Goal: Contribute content: Contribute content

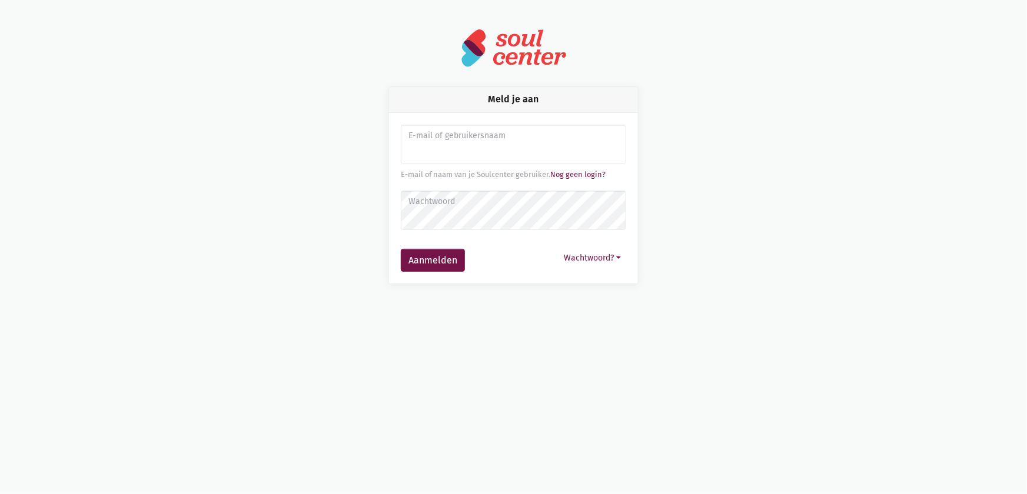
click at [752, 127] on div "Meld je aan E-mail of gebruikersnaam E-mail of naam van je Soulcenter gebruiker…" at bounding box center [513, 186] width 671 height 198
click at [442, 155] on input "Aanmelden" at bounding box center [513, 145] width 225 height 40
drag, startPoint x: 443, startPoint y: 148, endPoint x: 416, endPoint y: 151, distance: 27.2
click at [413, 149] on input "vdss" at bounding box center [513, 145] width 225 height 40
type input "v"
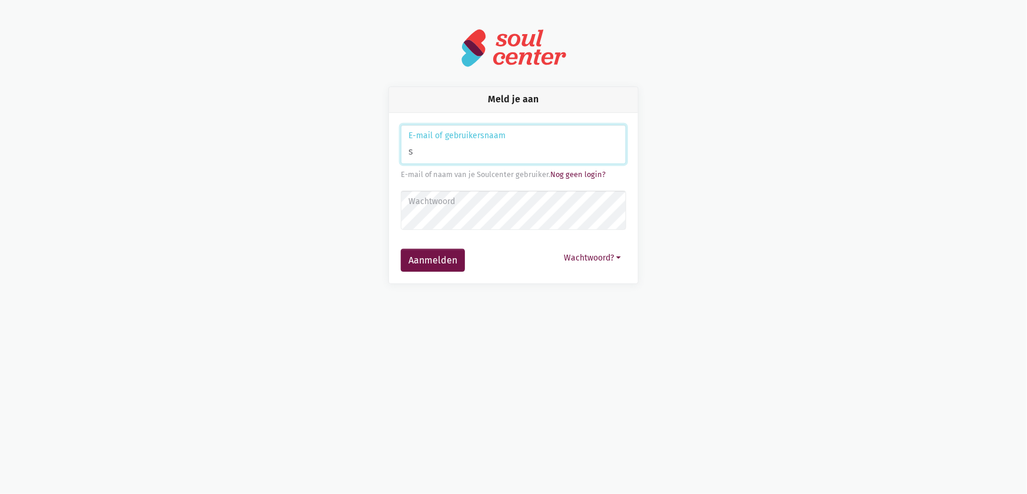
type input "[EMAIL_ADDRESS][DOMAIN_NAME]"
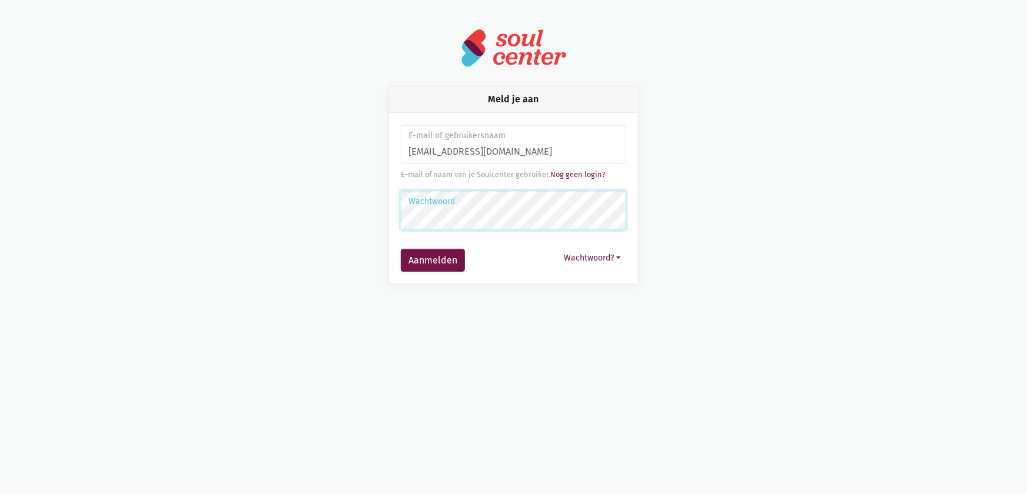
click at [401, 249] on button "Aanmelden" at bounding box center [433, 261] width 64 height 24
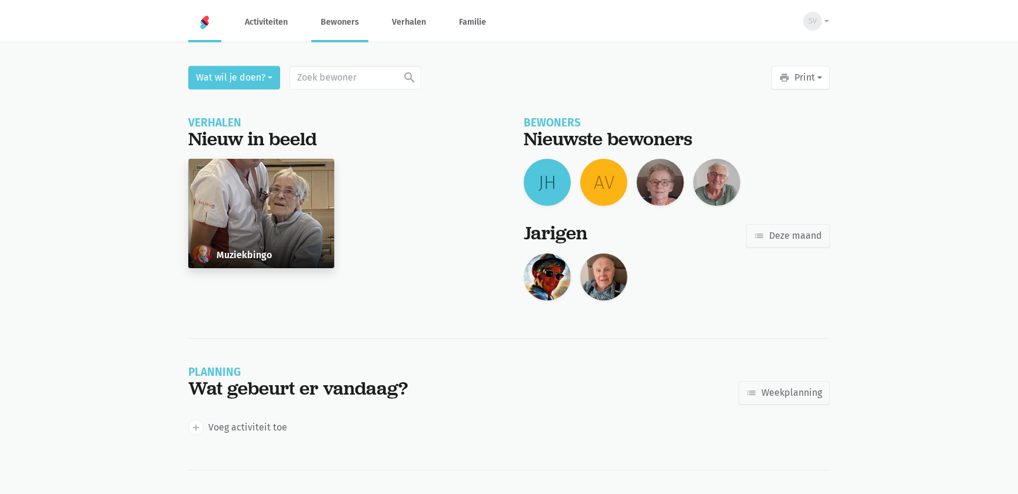
click at [347, 27] on link "Bewoners" at bounding box center [339, 21] width 57 height 39
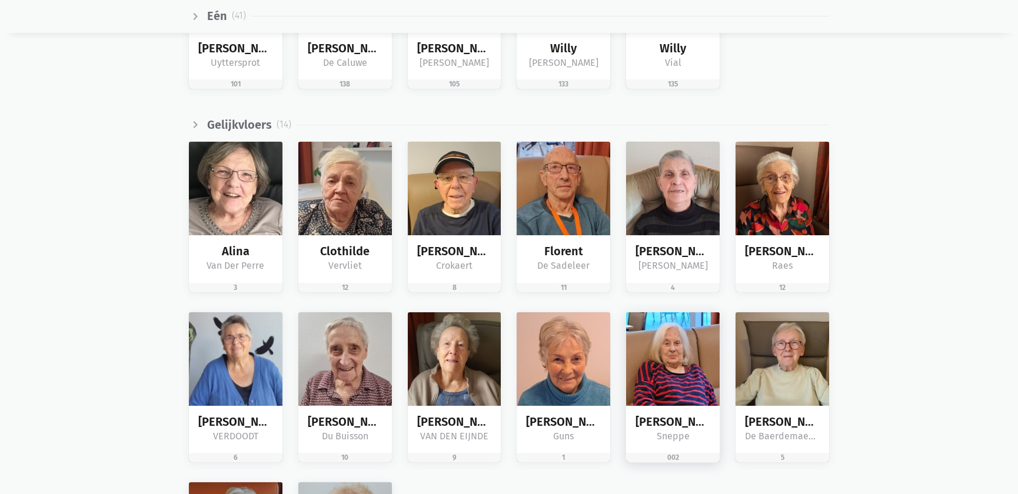
scroll to position [1772, 0]
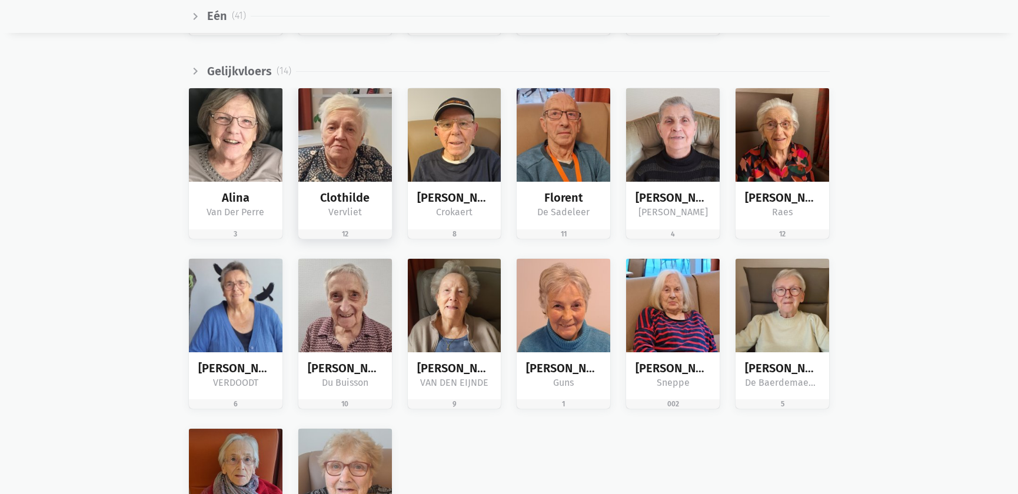
click at [365, 168] on img at bounding box center [345, 135] width 94 height 94
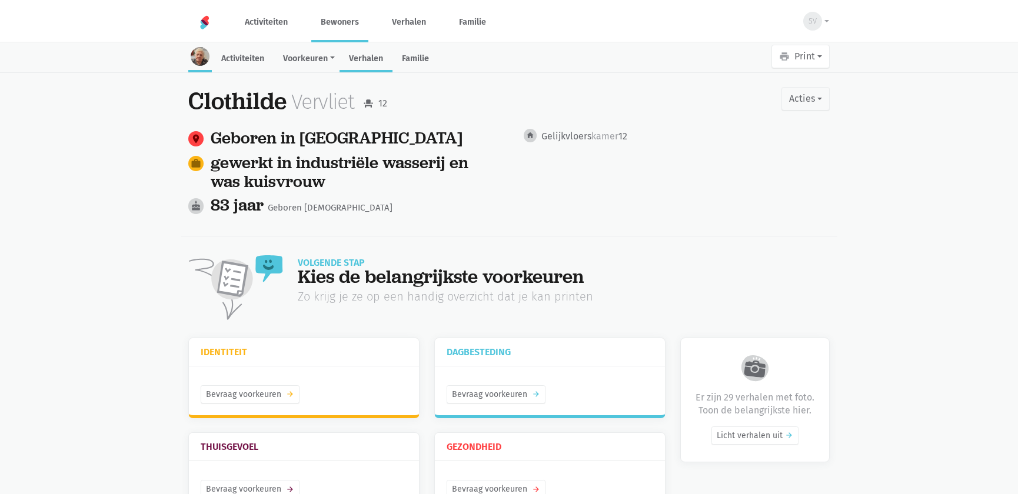
click at [381, 52] on link "Verhalen" at bounding box center [366, 59] width 53 height 25
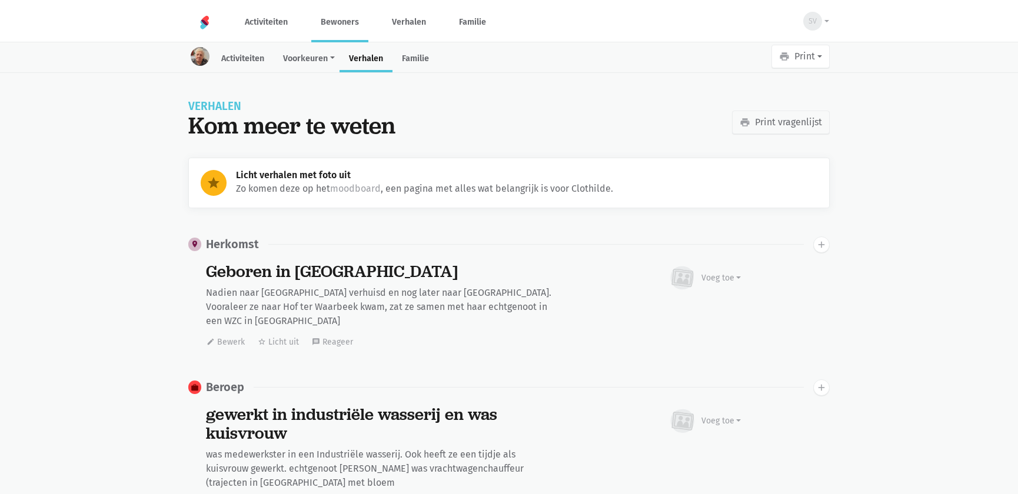
click at [347, 22] on link "Bewoners" at bounding box center [339, 21] width 57 height 39
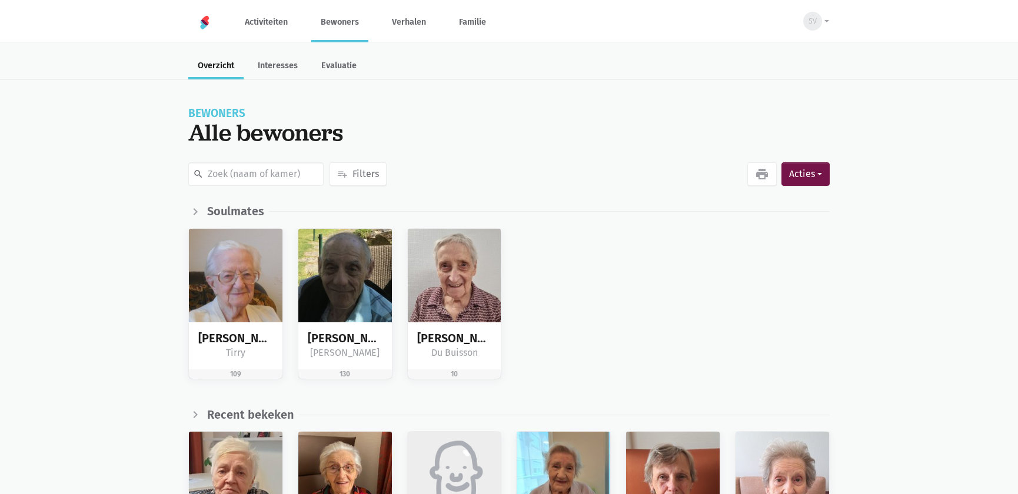
scroll to position [214, 0]
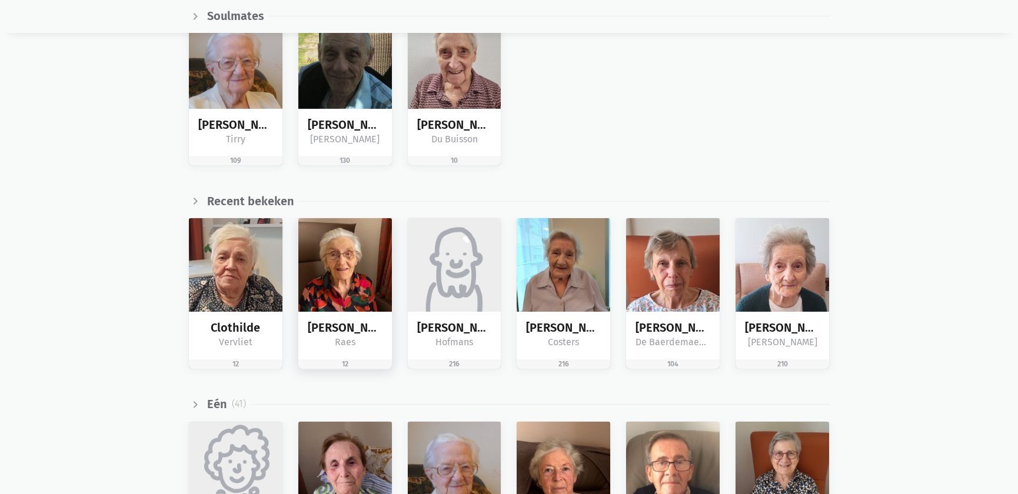
click at [307, 274] on img at bounding box center [345, 265] width 94 height 94
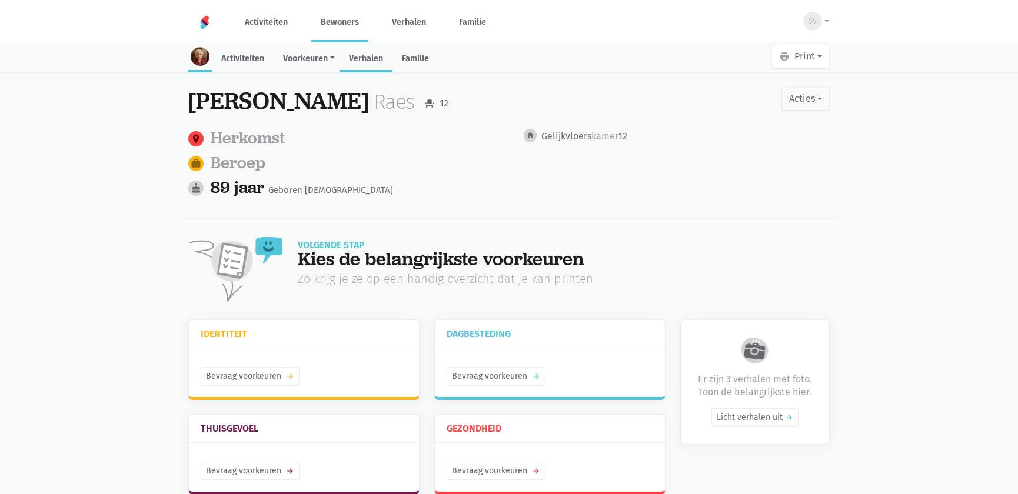
click at [363, 58] on link "Verhalen" at bounding box center [366, 59] width 53 height 25
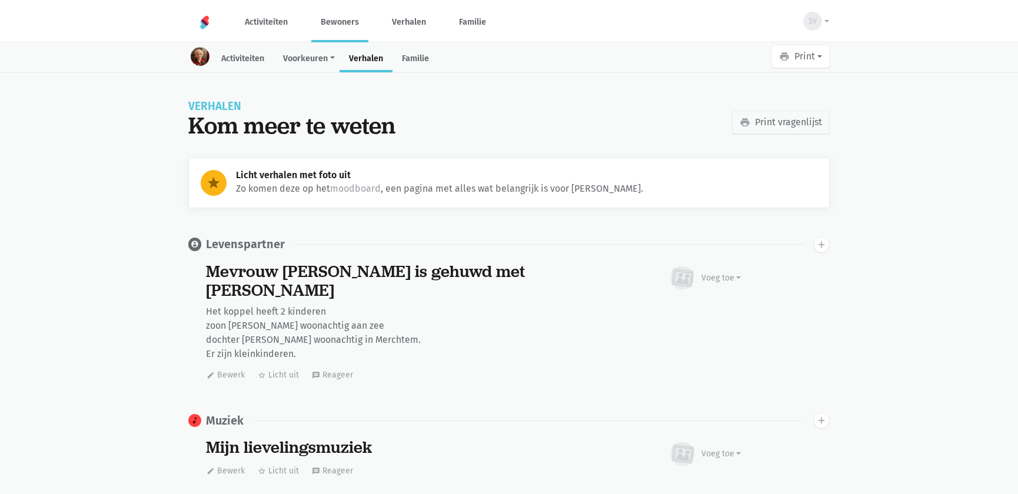
scroll to position [2472, 0]
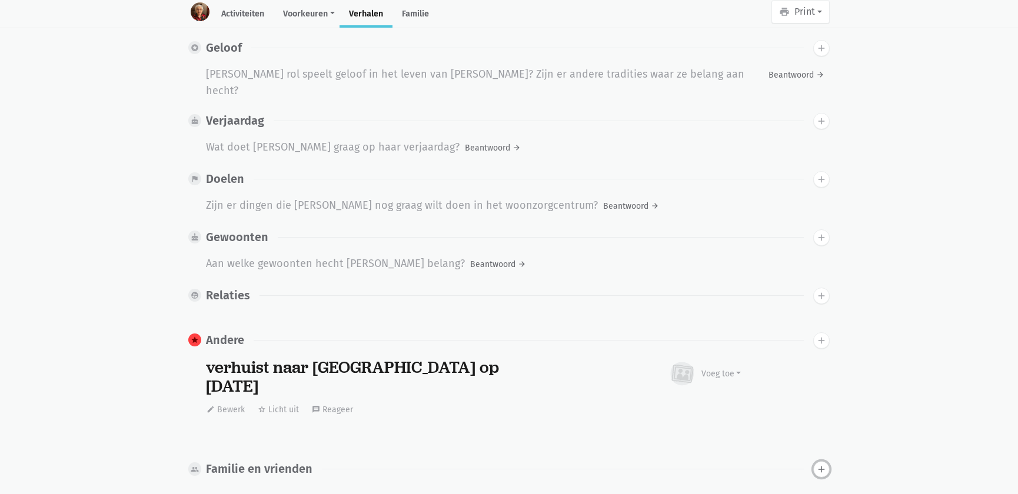
click at [823, 464] on icon "add" at bounding box center [821, 469] width 11 height 11
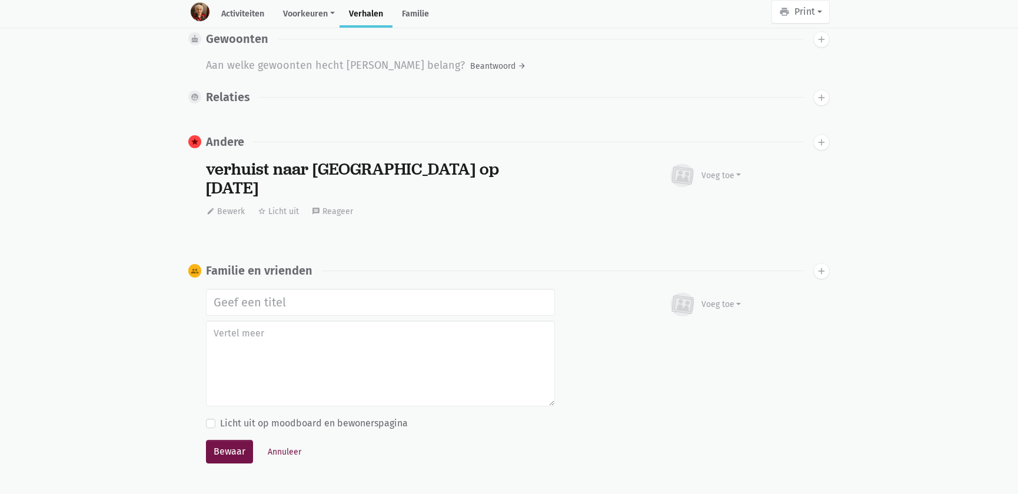
click at [318, 289] on input "text" at bounding box center [380, 302] width 349 height 27
type input "Broer en schoonzus op bezoek 18/09/2025"
click at [232, 440] on button "Bewaar" at bounding box center [229, 452] width 47 height 24
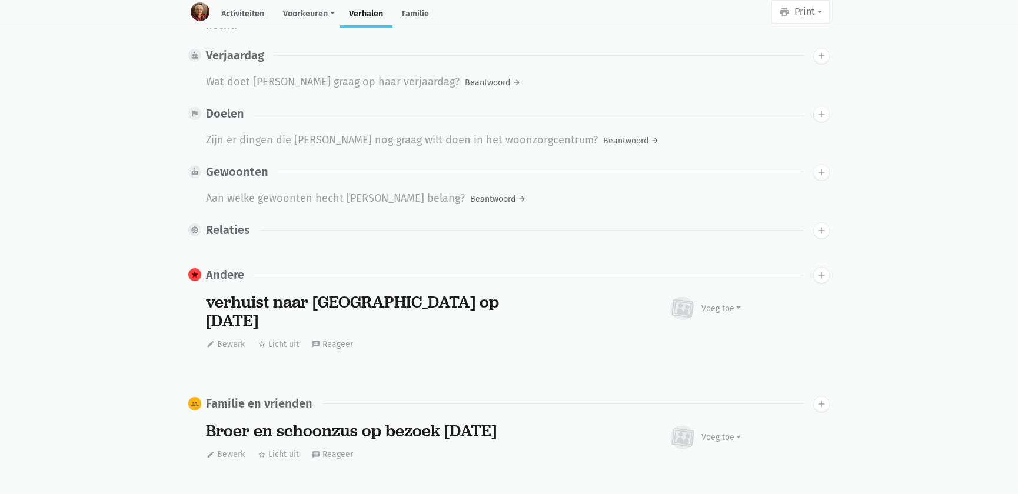
scroll to position [0, 0]
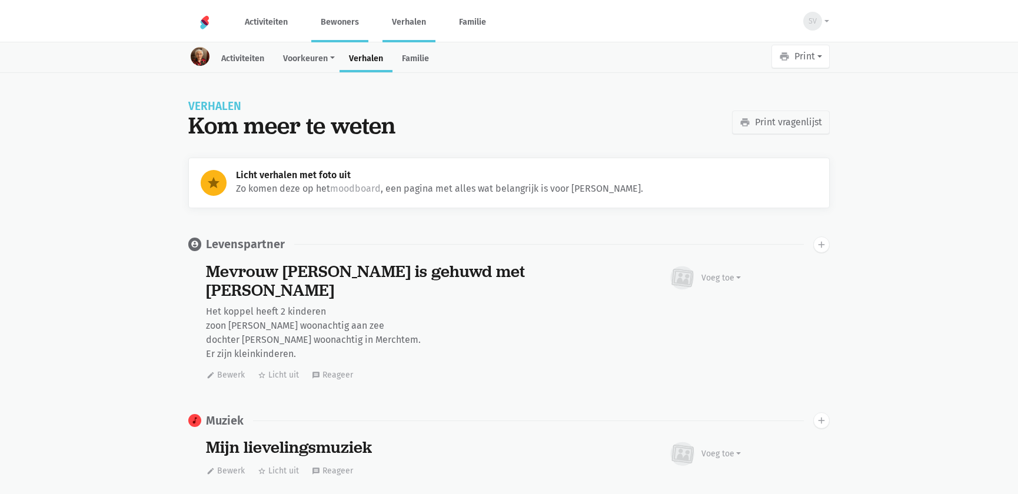
click at [407, 26] on link "Verhalen" at bounding box center [409, 21] width 53 height 39
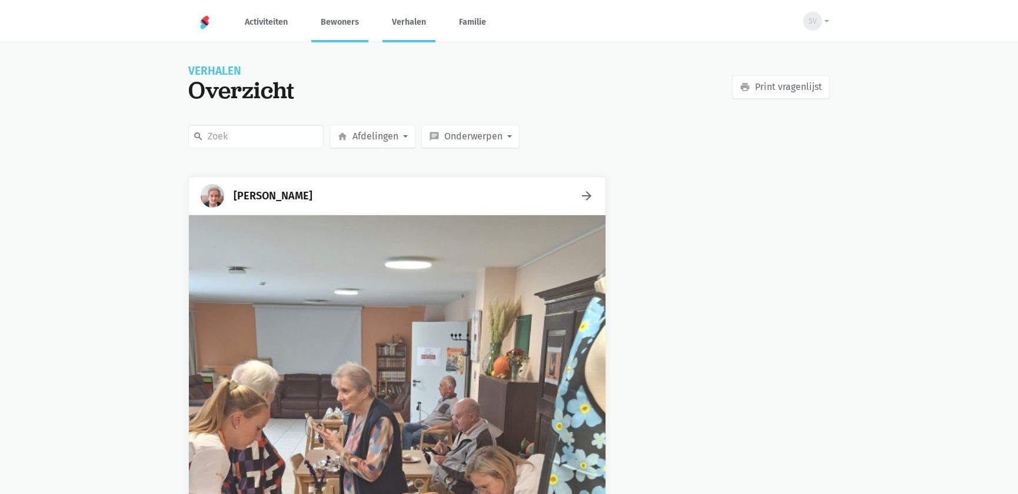
click at [342, 24] on link "Bewoners" at bounding box center [339, 21] width 57 height 39
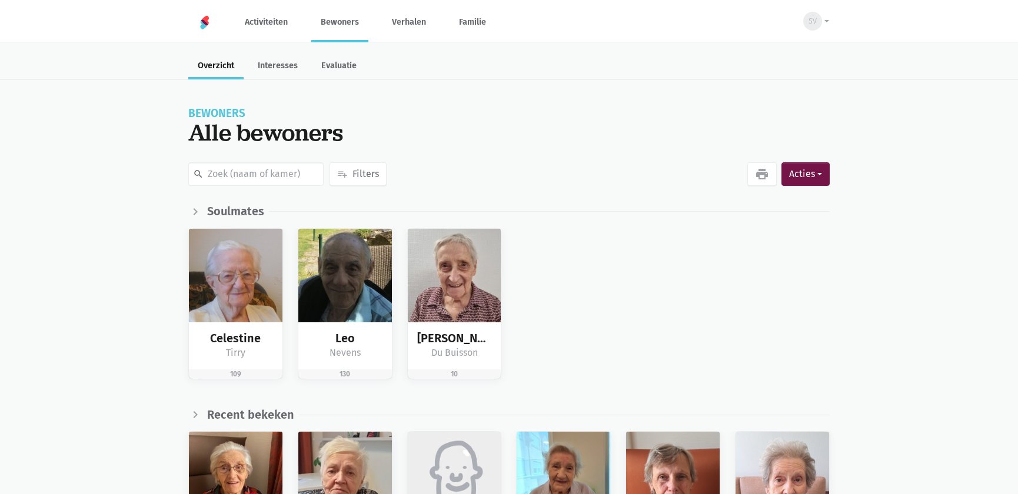
click at [211, 429] on div "chevron_right expand_more Recent bekeken" at bounding box center [509, 414] width 1018 height 33
click at [215, 448] on img at bounding box center [236, 479] width 94 height 94
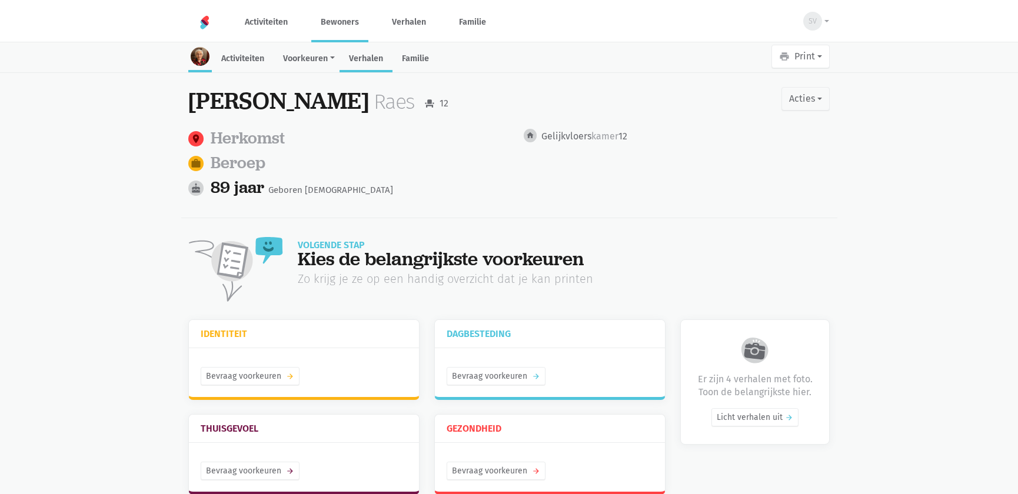
click at [368, 56] on link "Verhalen" at bounding box center [366, 59] width 53 height 25
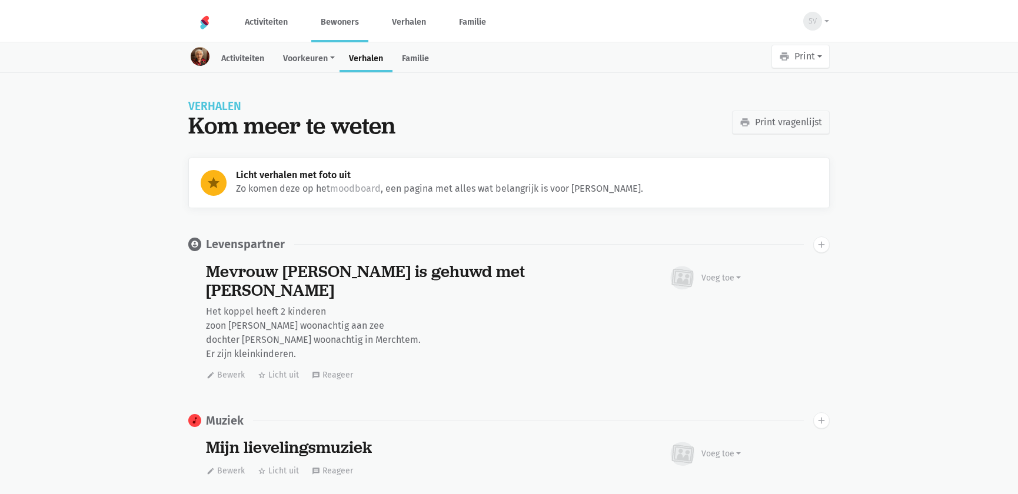
click at [364, 56] on link "Verhalen" at bounding box center [366, 59] width 53 height 25
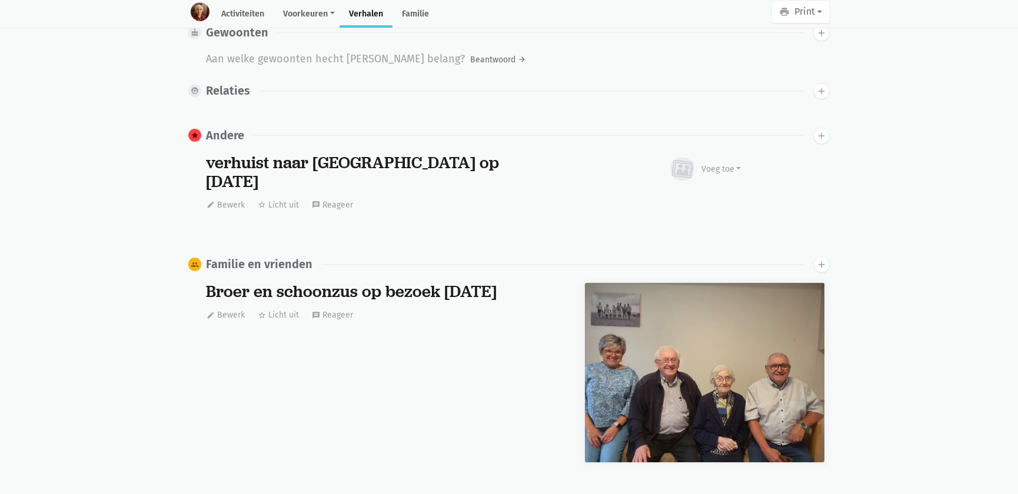
scroll to position [2637, 0]
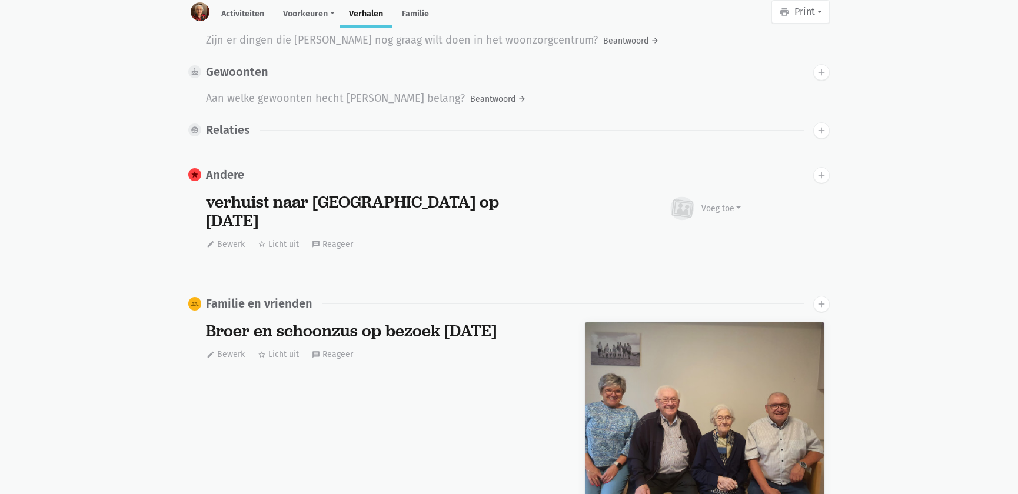
click at [656, 344] on img at bounding box center [705, 413] width 240 height 180
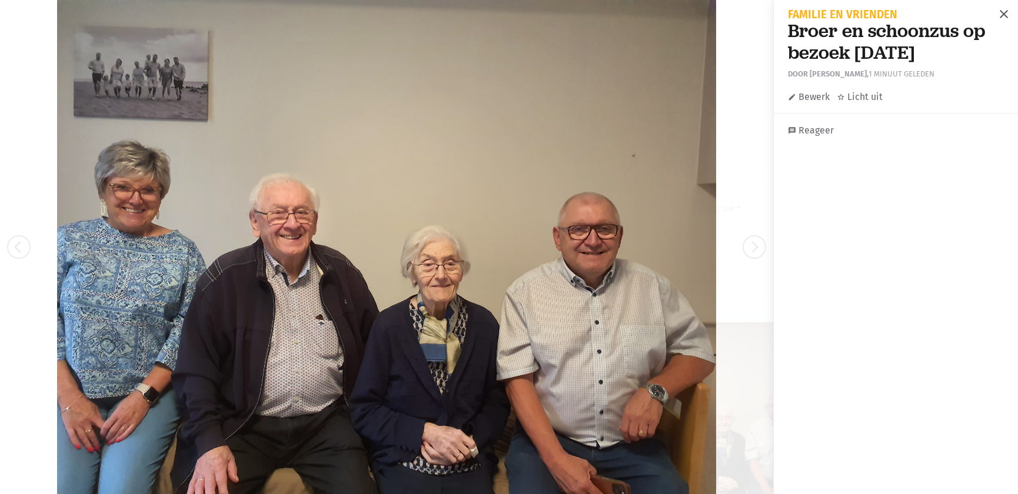
click at [997, 11] on span "close" at bounding box center [1004, 14] width 14 height 14
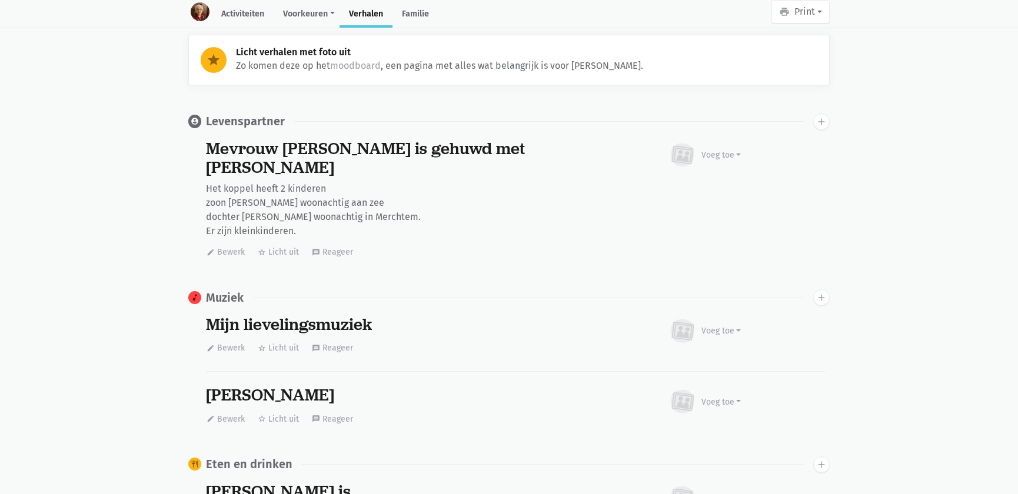
scroll to position [0, 0]
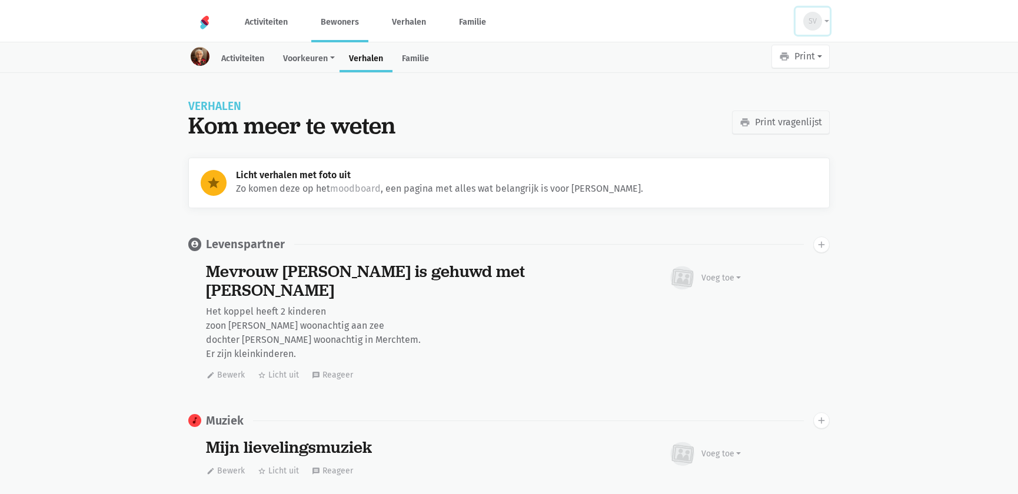
click at [824, 19] on button "SV" at bounding box center [813, 21] width 34 height 27
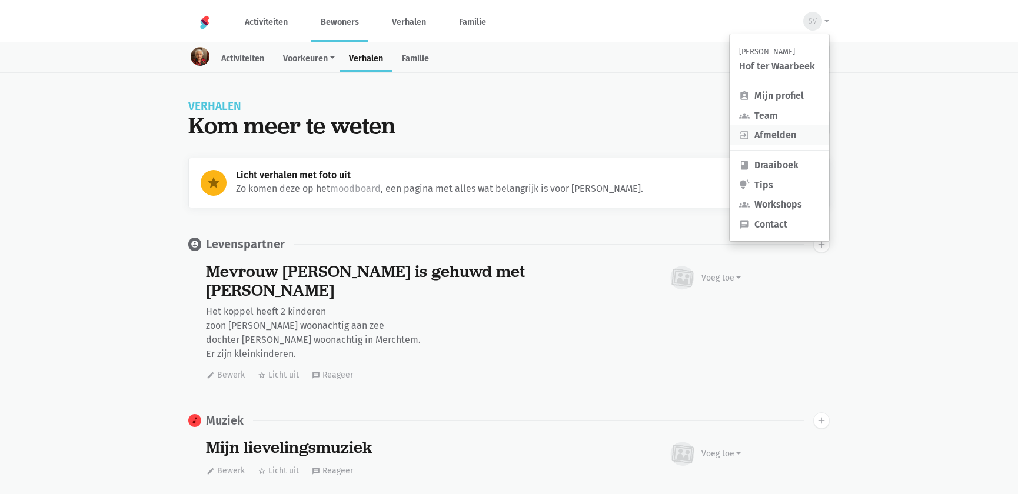
click at [773, 134] on link "exit_to_app Afmelden" at bounding box center [779, 135] width 99 height 20
